Goal: Information Seeking & Learning: Learn about a topic

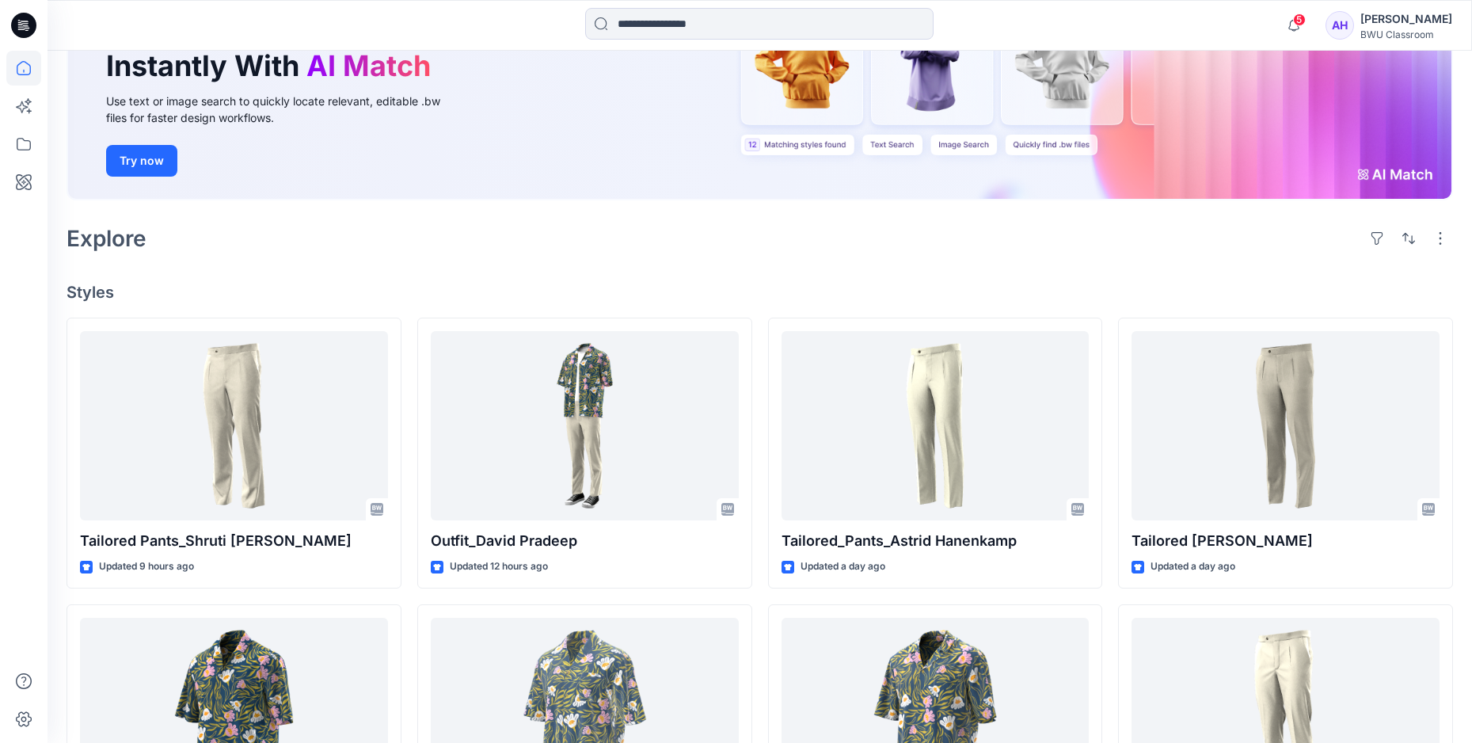
scroll to position [146, 0]
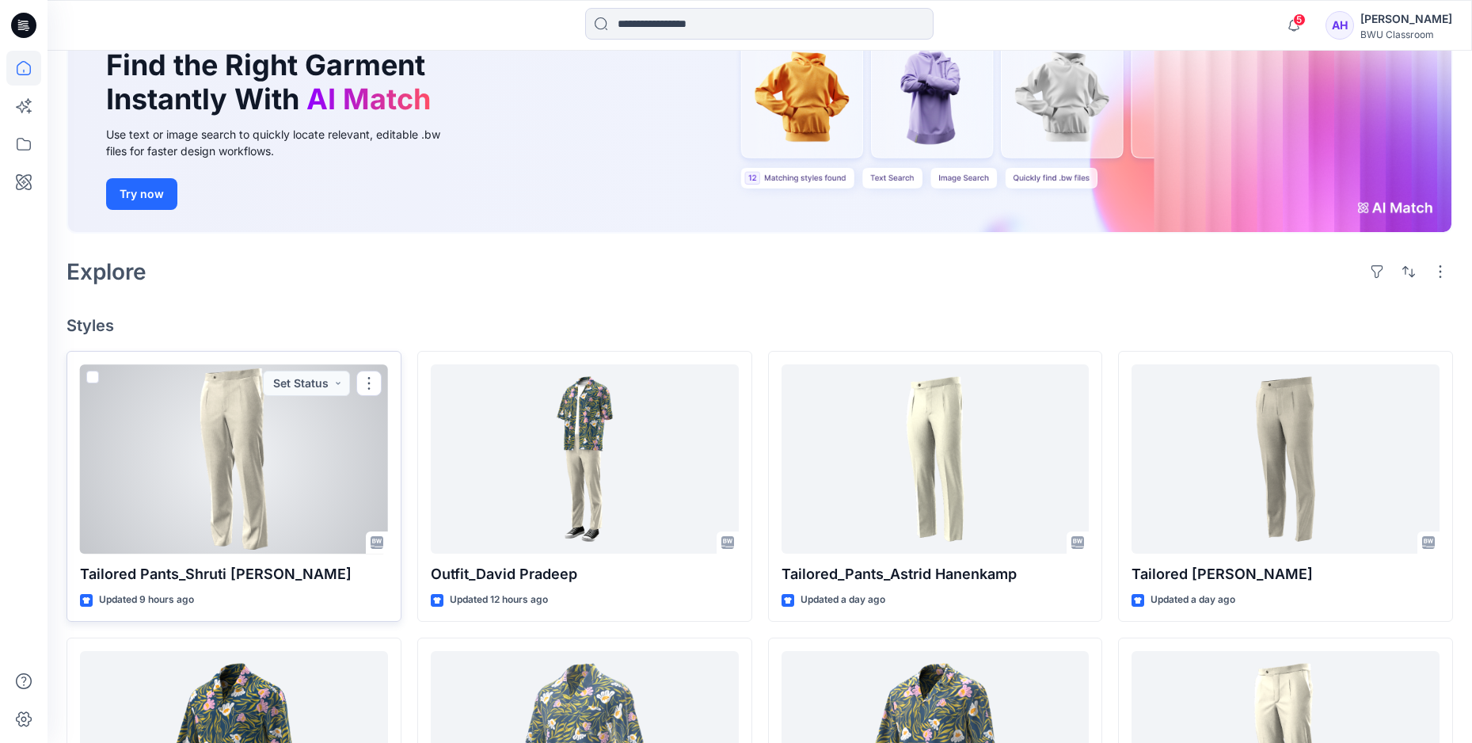
click at [255, 460] on div at bounding box center [234, 459] width 308 height 190
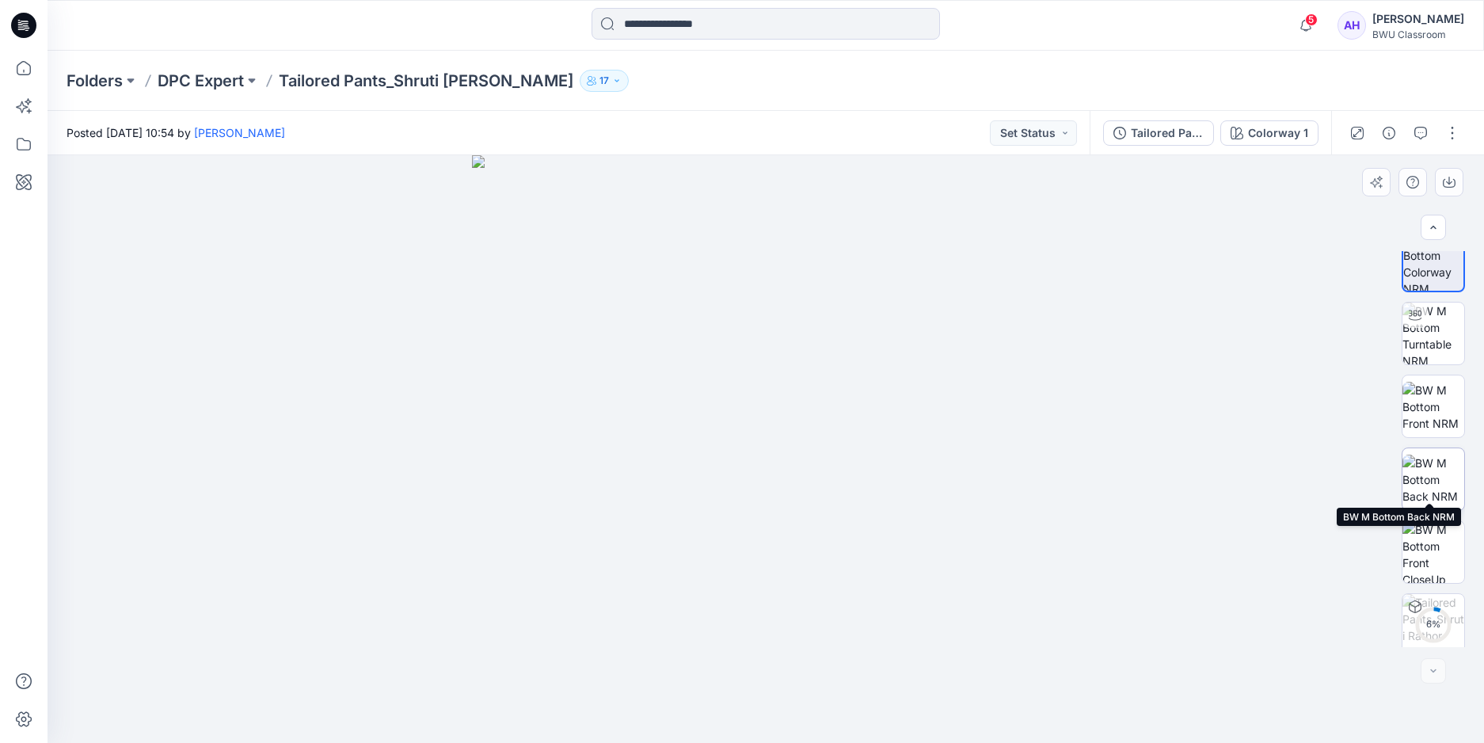
scroll to position [32, 0]
drag, startPoint x: 785, startPoint y: 222, endPoint x: 782, endPoint y: 466, distance: 243.9
click at [782, 466] on img at bounding box center [765, 448] width 1029 height 587
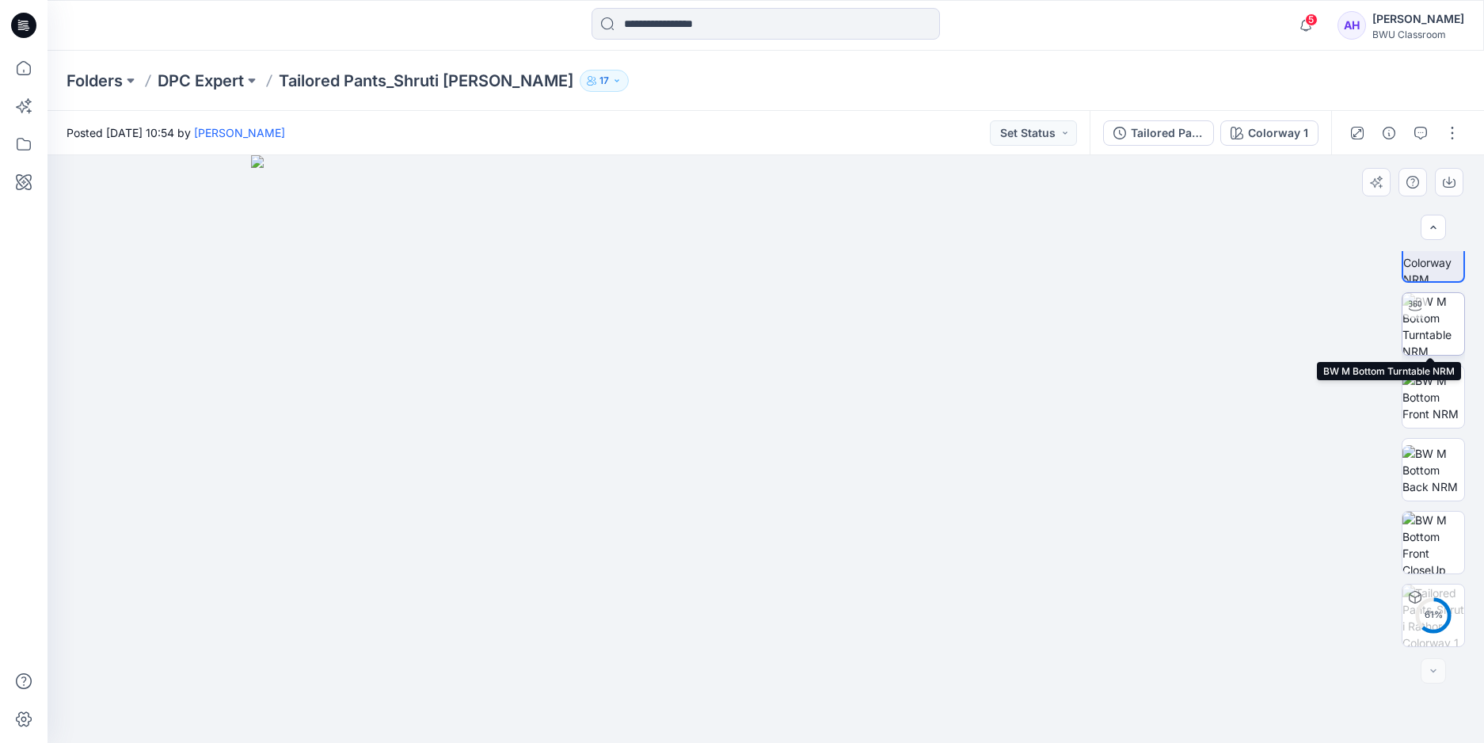
click at [1429, 314] on img at bounding box center [1433, 324] width 62 height 62
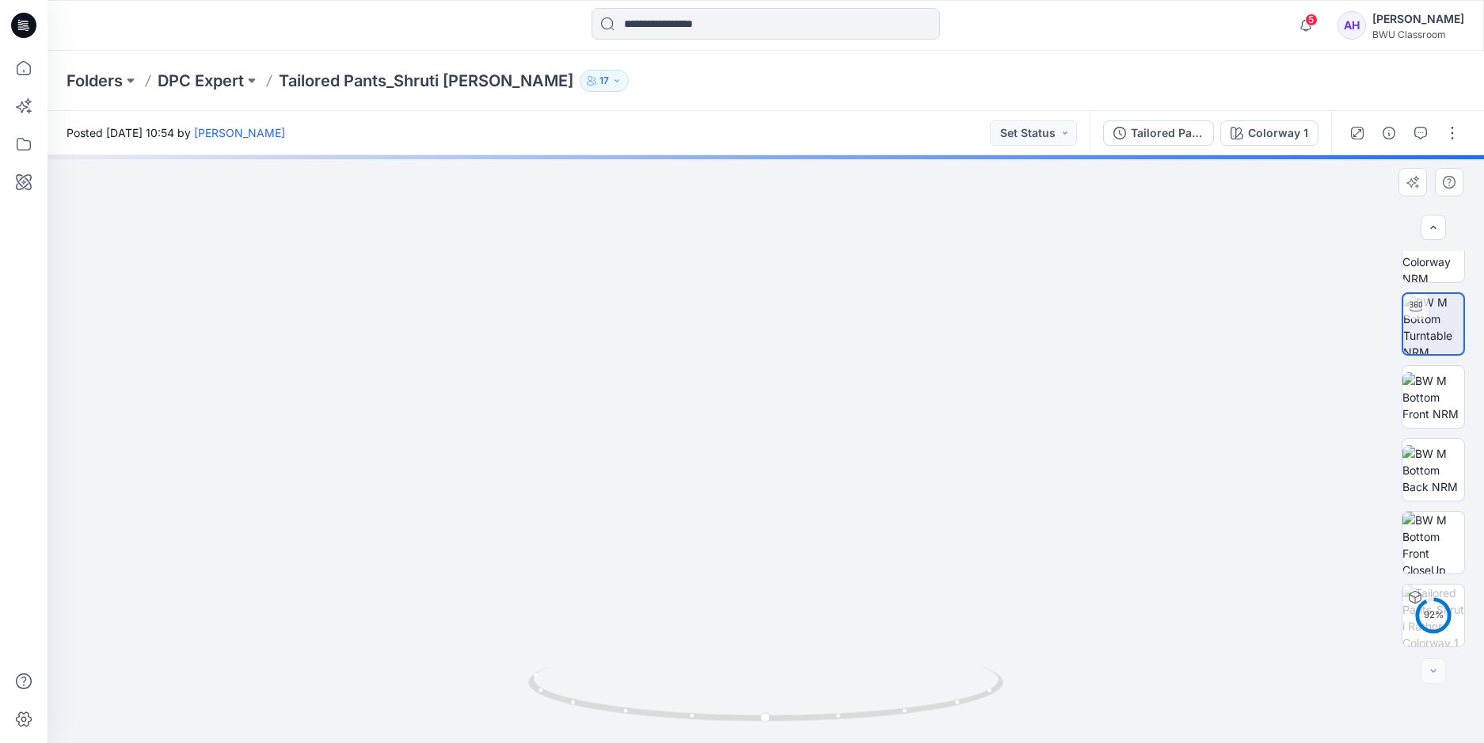
drag, startPoint x: 910, startPoint y: 241, endPoint x: 915, endPoint y: 553, distance: 311.2
click at [870, 607] on img at bounding box center [722, 252] width 2087 height 980
drag, startPoint x: 871, startPoint y: 287, endPoint x: 861, endPoint y: 499, distance: 212.4
click at [861, 499] on img at bounding box center [712, 369] width 2087 height 747
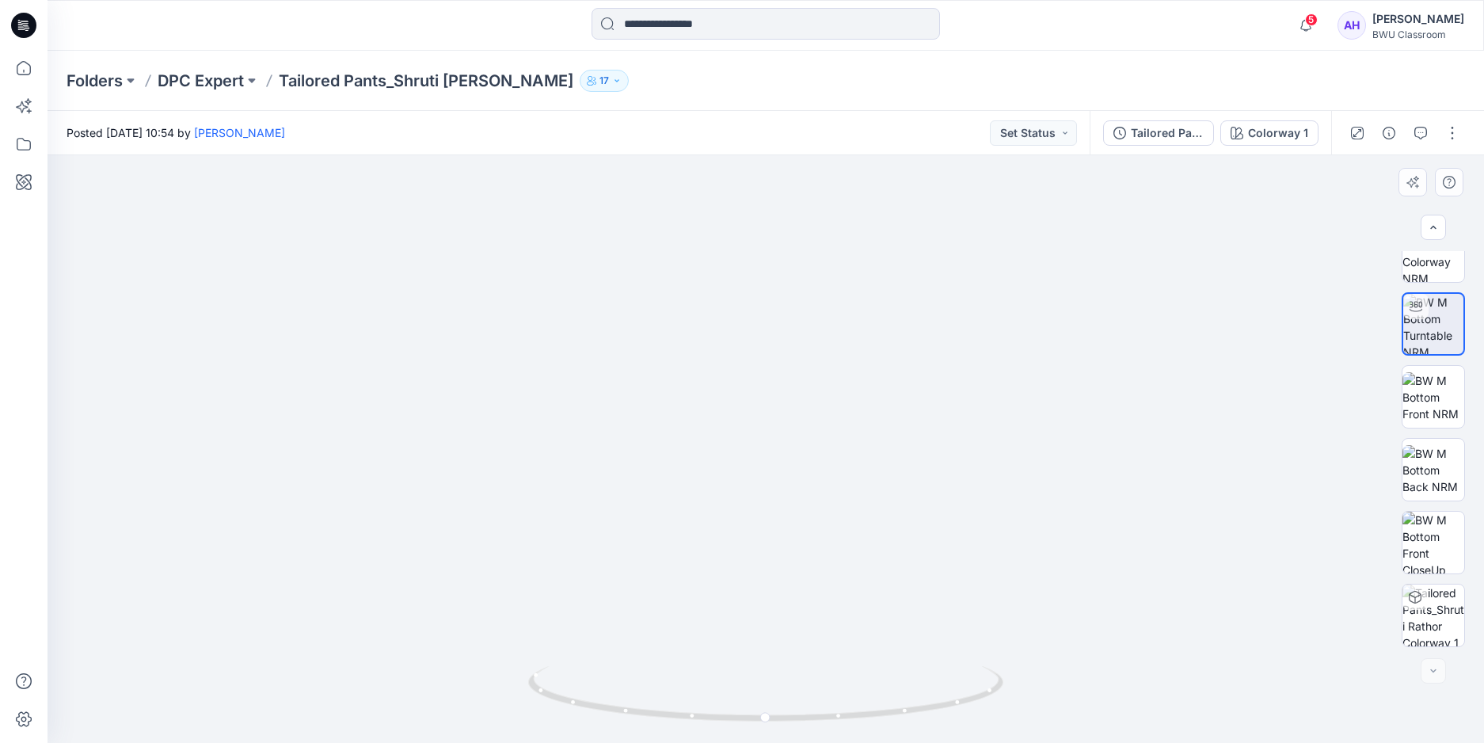
drag, startPoint x: 961, startPoint y: 288, endPoint x: 942, endPoint y: 324, distance: 40.4
click at [942, 324] on img at bounding box center [693, 387] width 2087 height 710
drag, startPoint x: 768, startPoint y: 717, endPoint x: 799, endPoint y: 672, distance: 54.7
click at [799, 672] on icon at bounding box center [767, 695] width 479 height 59
drag, startPoint x: 1419, startPoint y: 625, endPoint x: 1422, endPoint y: 618, distance: 8.5
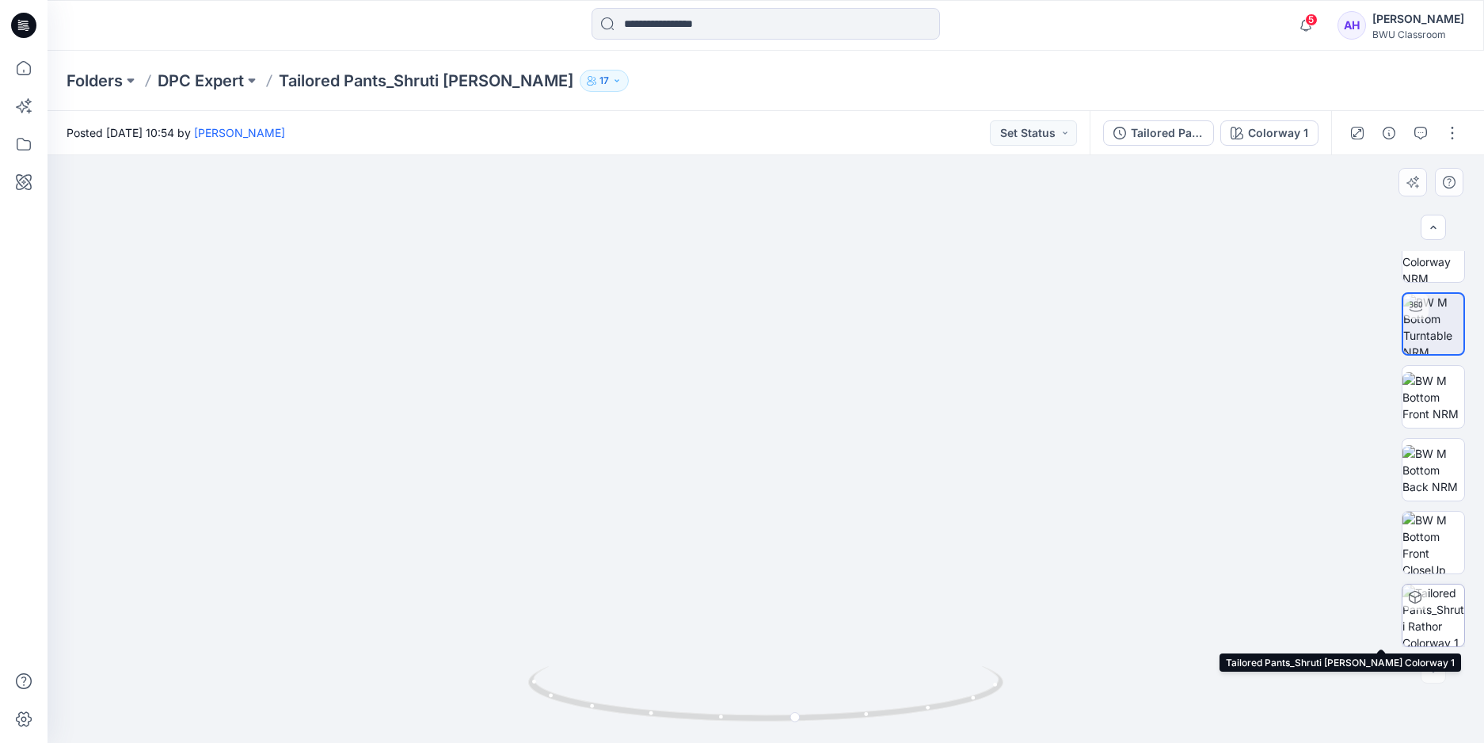
click at [1420, 625] on img at bounding box center [1433, 615] width 62 height 62
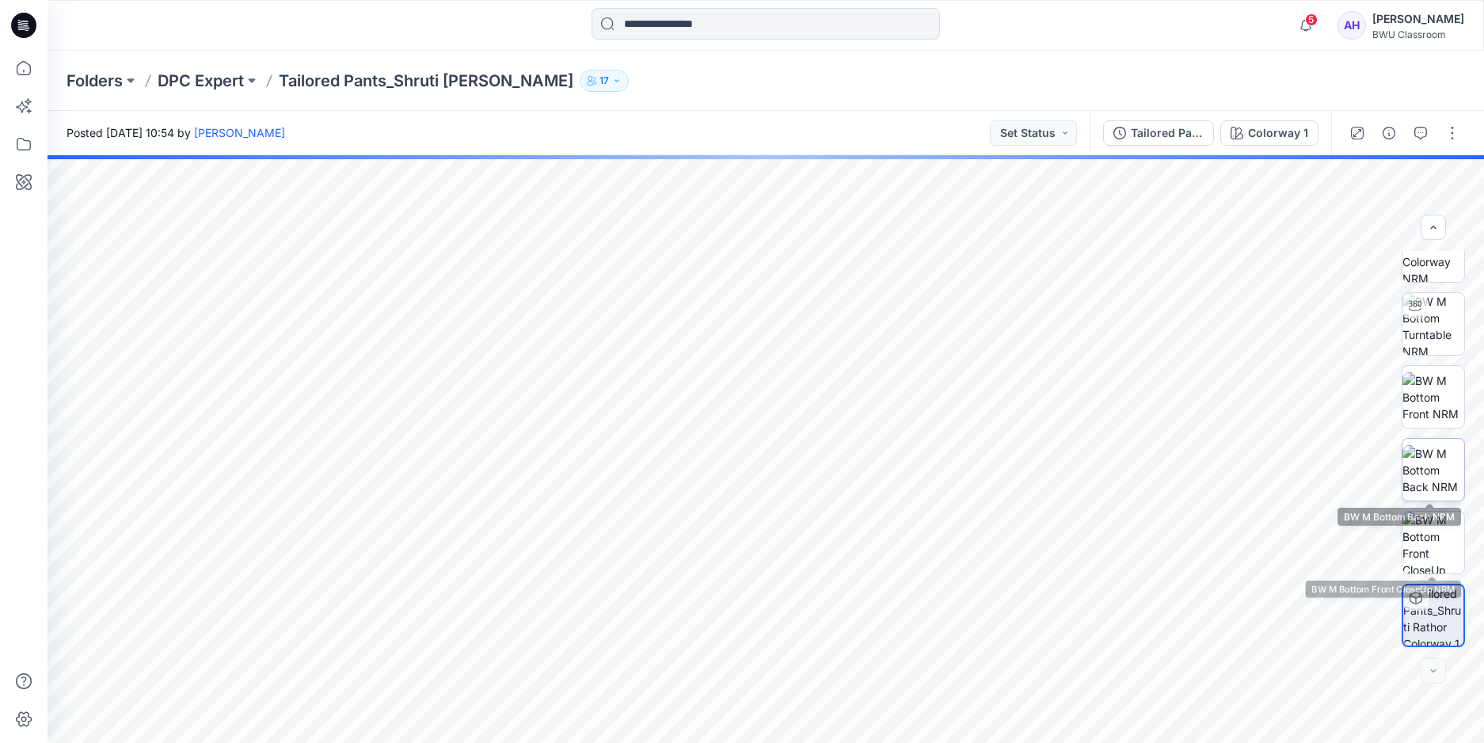
click at [1437, 481] on img at bounding box center [1433, 470] width 62 height 50
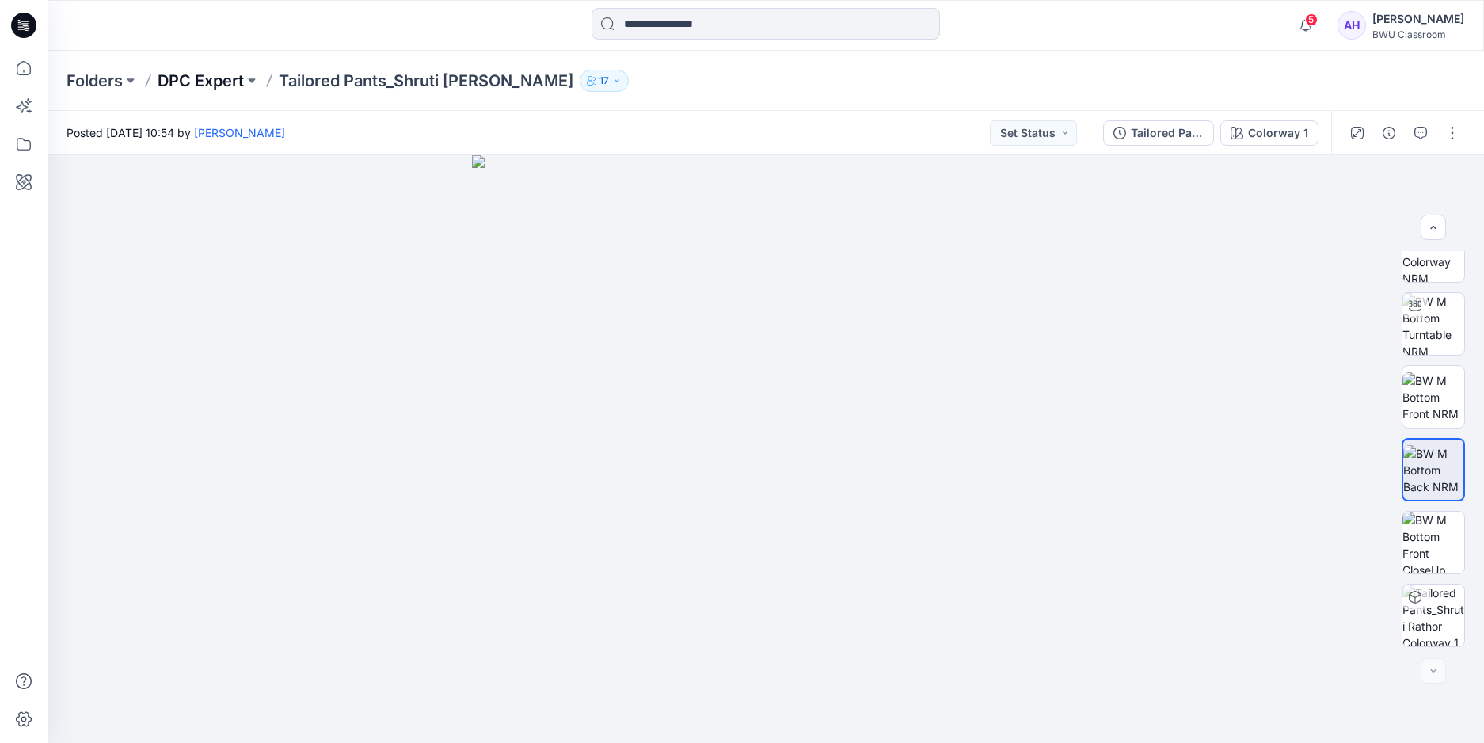
click at [212, 83] on p "DPC Expert" at bounding box center [201, 81] width 86 height 22
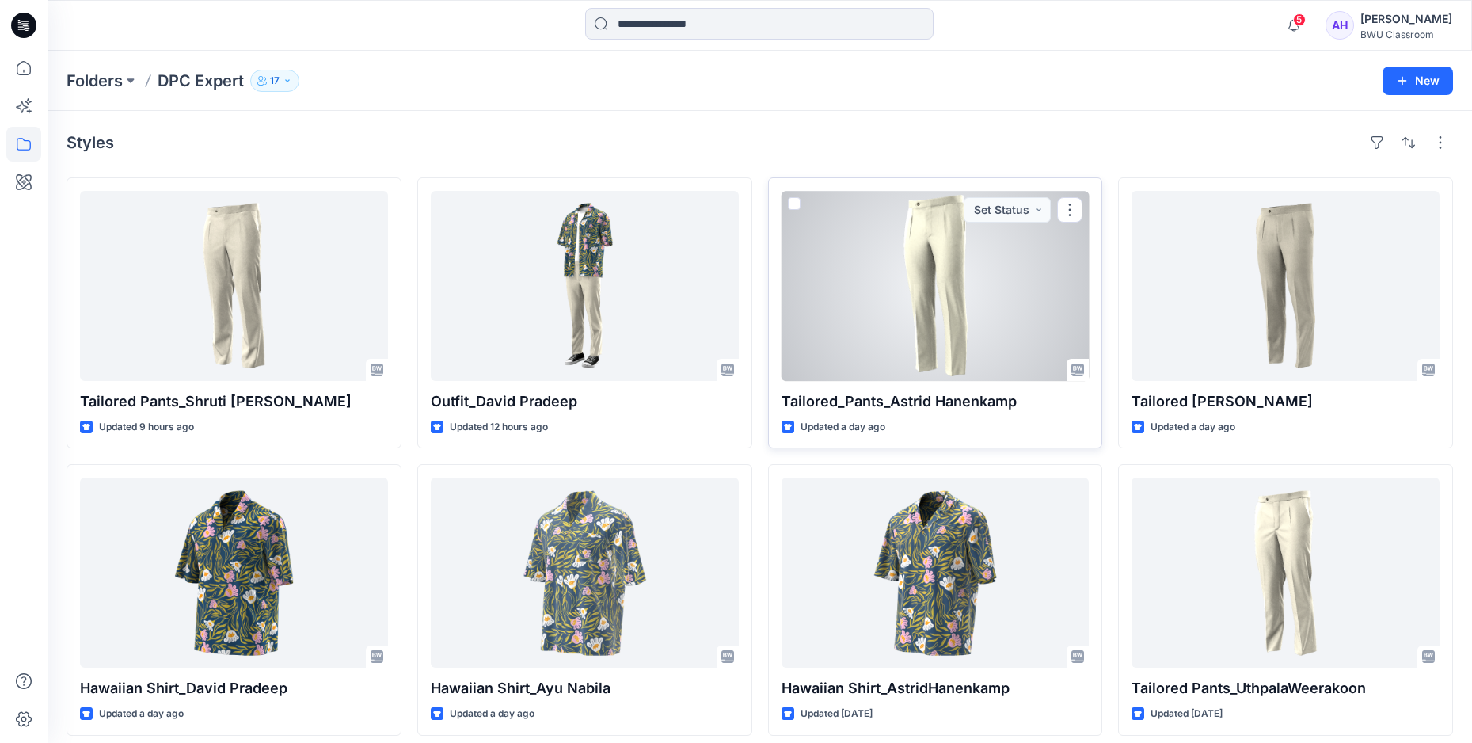
click at [928, 317] on div at bounding box center [935, 286] width 308 height 190
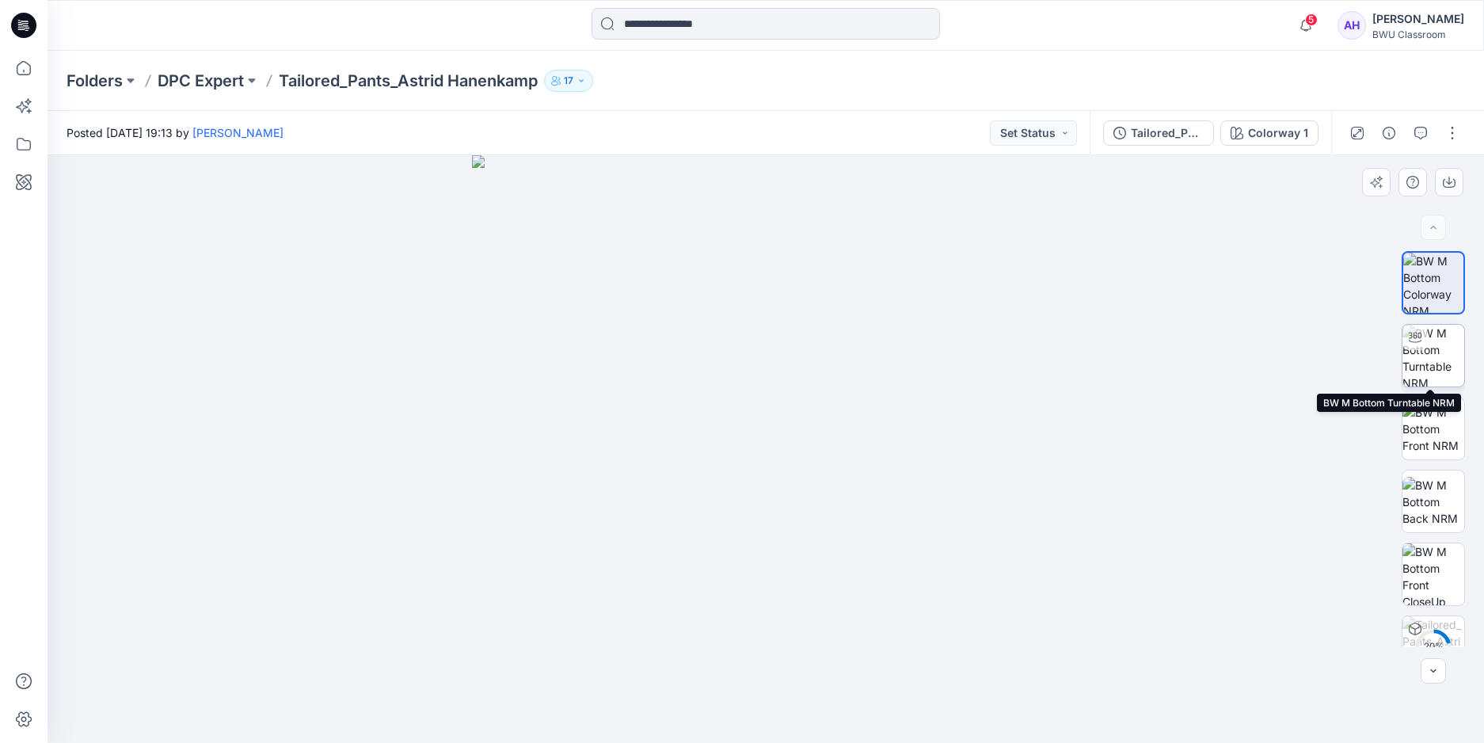
click at [1417, 363] on img at bounding box center [1433, 356] width 62 height 62
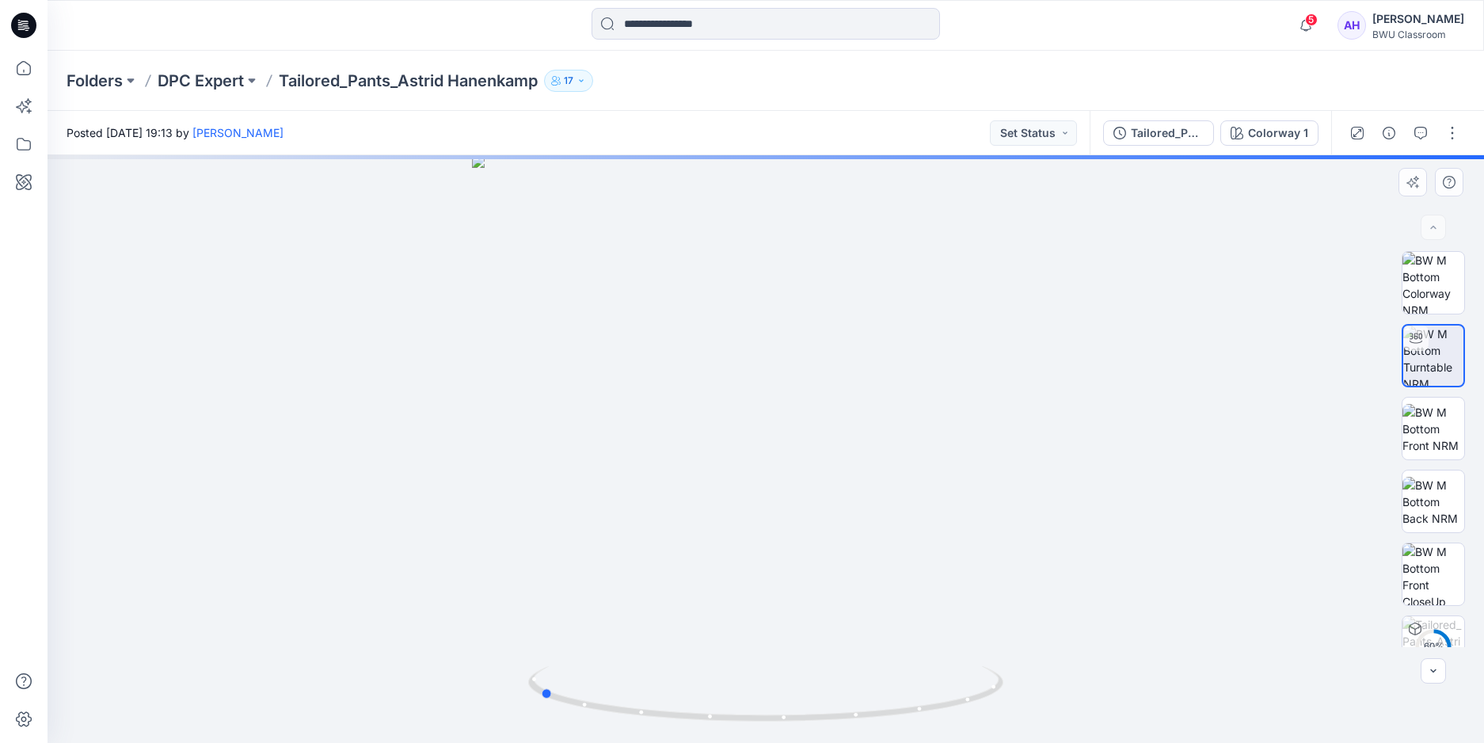
drag, startPoint x: 766, startPoint y: 718, endPoint x: 1015, endPoint y: 697, distance: 249.4
click at [1015, 697] on div at bounding box center [766, 448] width 1436 height 587
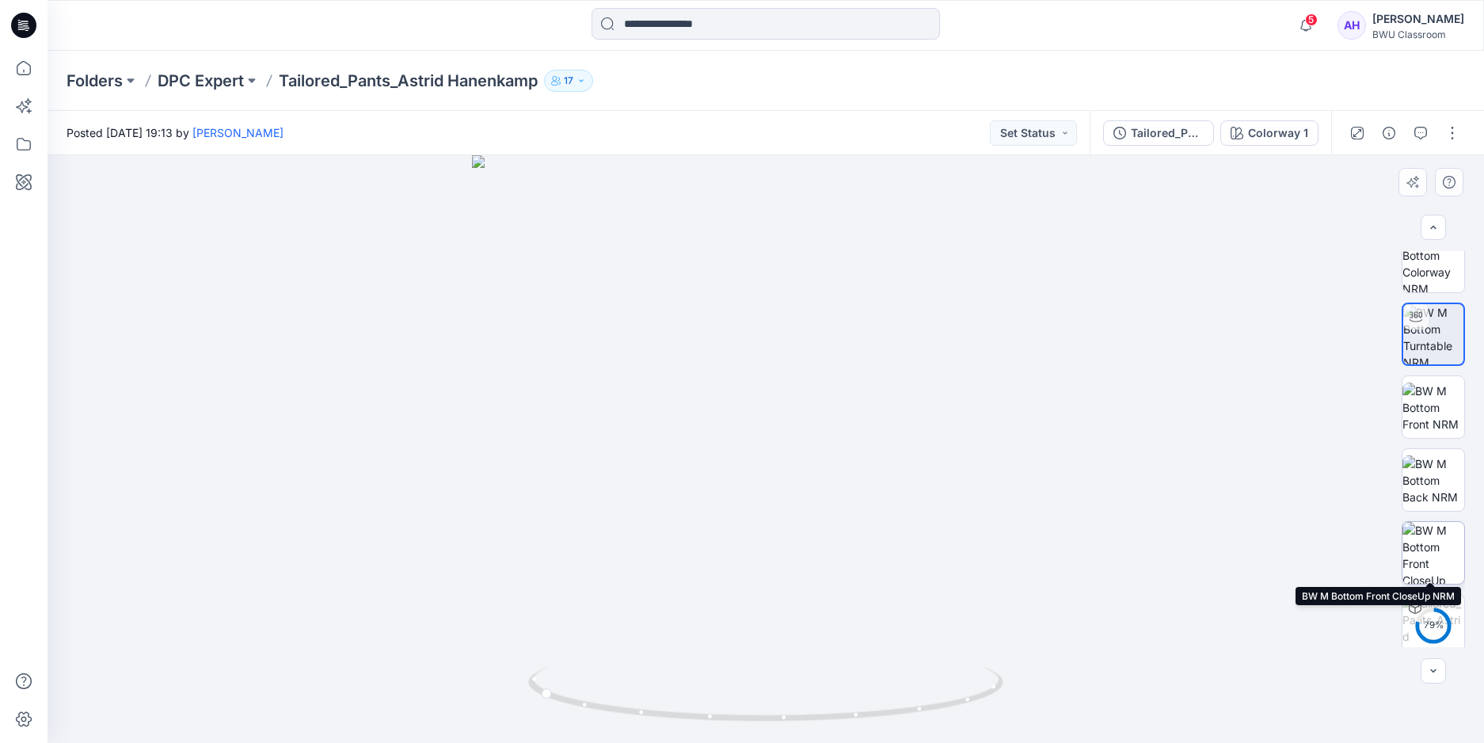
scroll to position [32, 0]
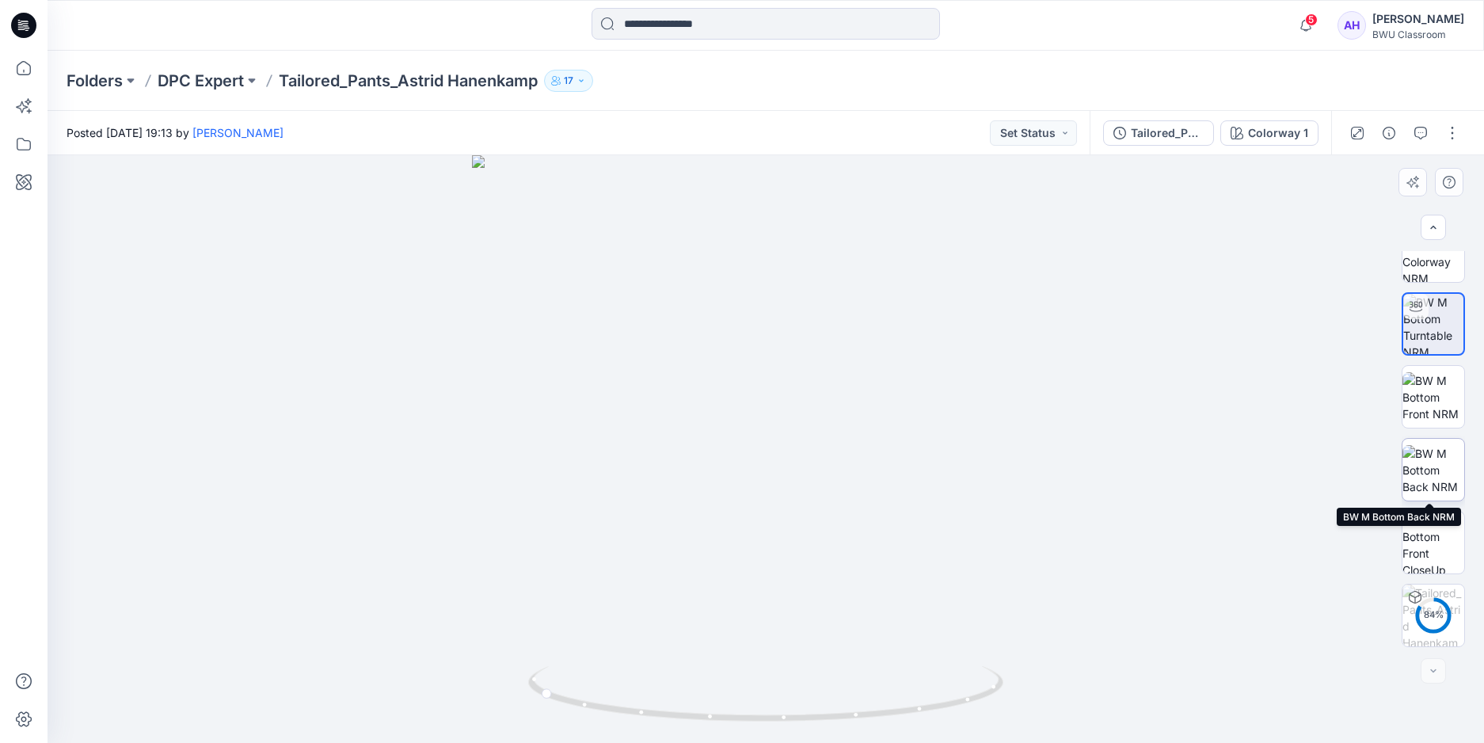
click at [1435, 470] on img at bounding box center [1433, 470] width 62 height 50
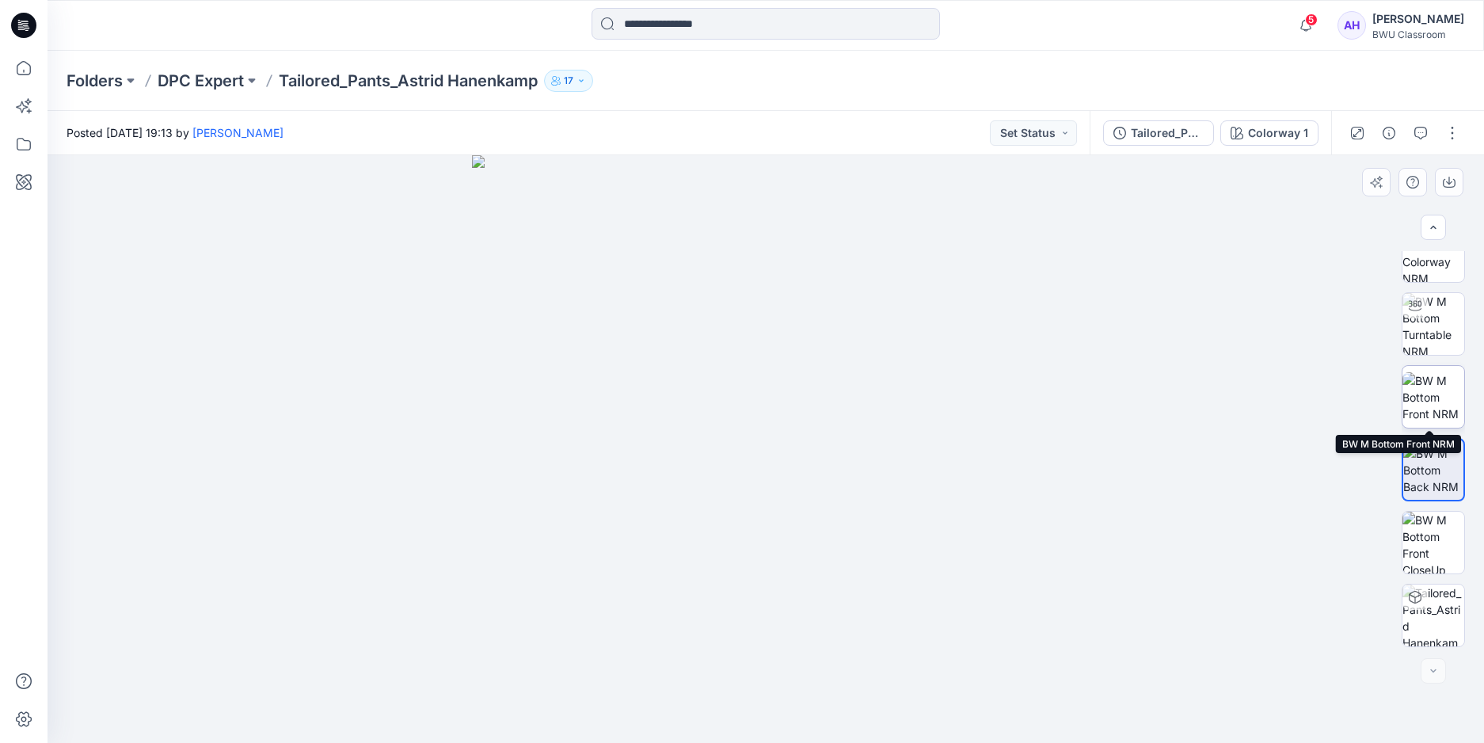
click at [1438, 382] on img at bounding box center [1433, 397] width 62 height 50
click at [207, 74] on p "DPC Expert" at bounding box center [201, 81] width 86 height 22
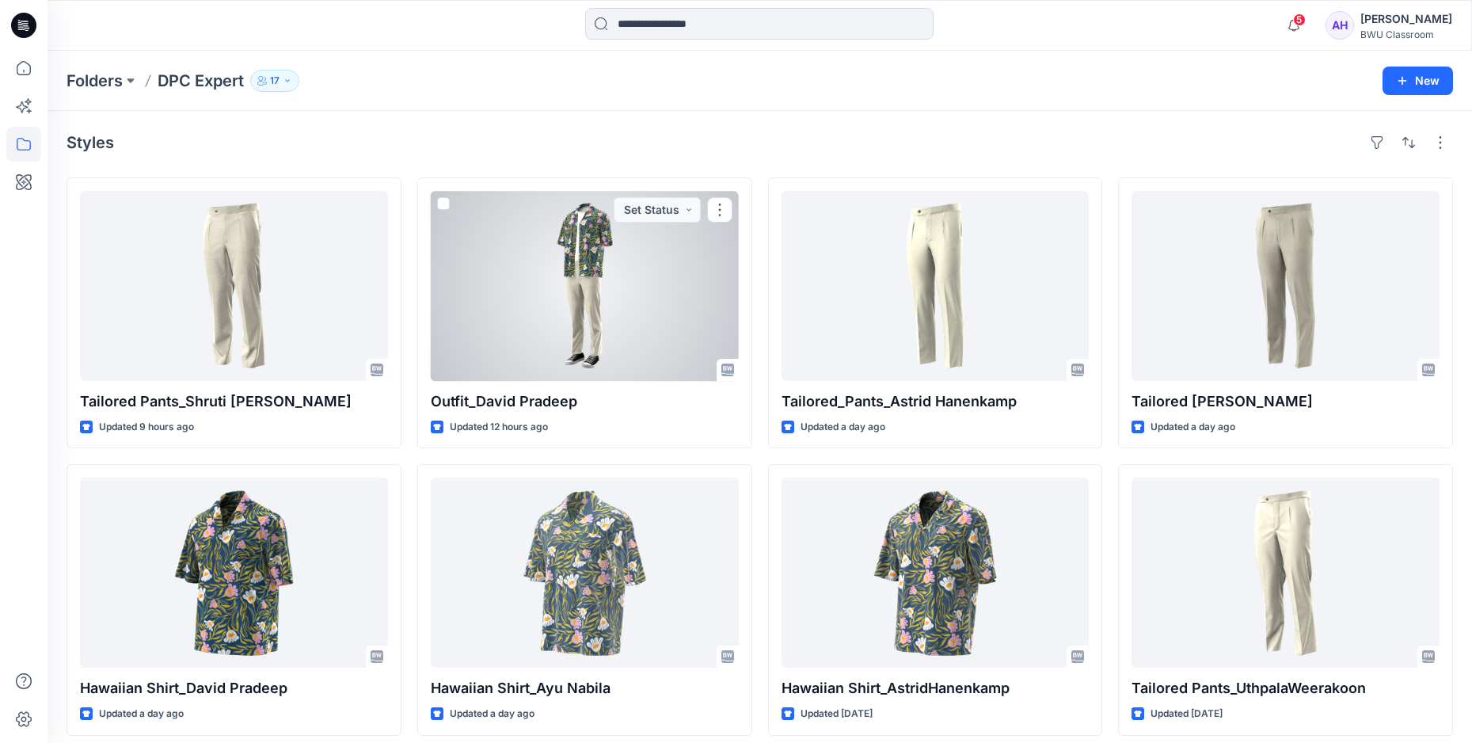
drag, startPoint x: 577, startPoint y: 273, endPoint x: 622, endPoint y: 272, distance: 45.2
click at [577, 273] on div at bounding box center [585, 286] width 308 height 190
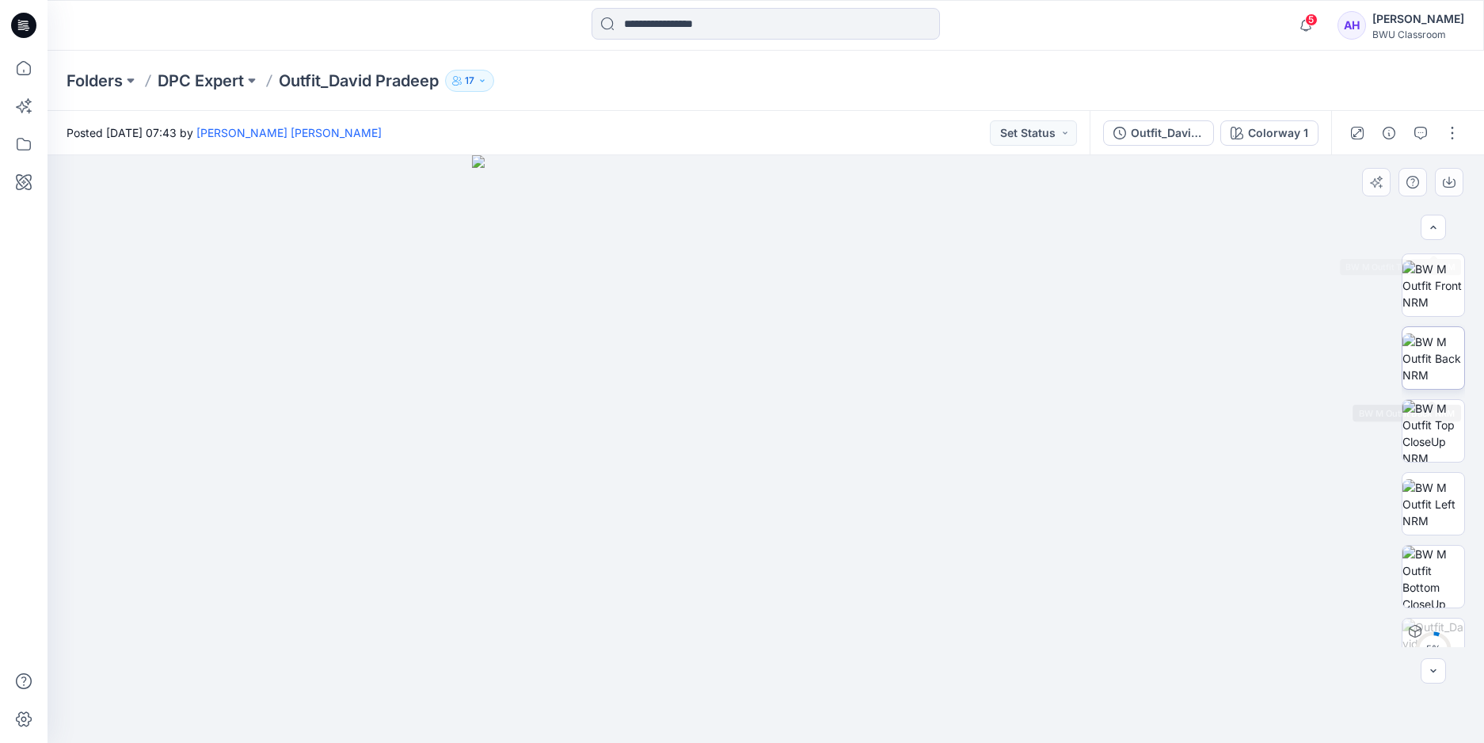
scroll to position [177, 0]
